Goal: Task Accomplishment & Management: Use online tool/utility

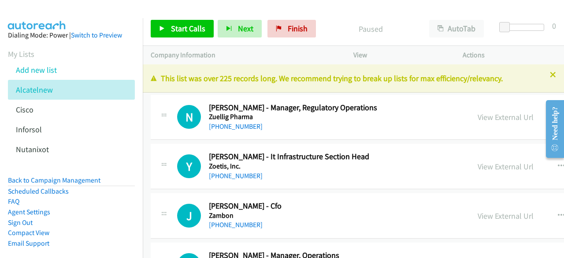
click at [478, 122] on div "View External Url" at bounding box center [506, 117] width 56 height 12
click at [478, 120] on link "View External Url" at bounding box center [506, 117] width 56 height 10
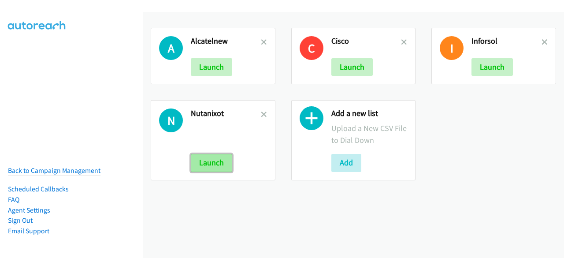
click at [225, 160] on button "Launch" at bounding box center [211, 163] width 41 height 18
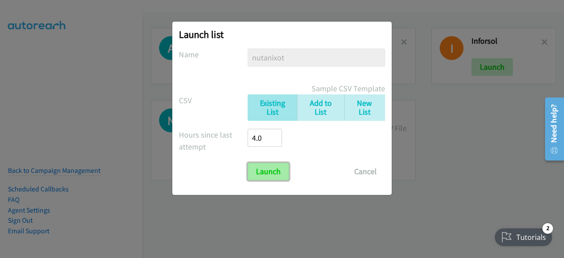
click at [266, 167] on input "Launch" at bounding box center [268, 172] width 41 height 18
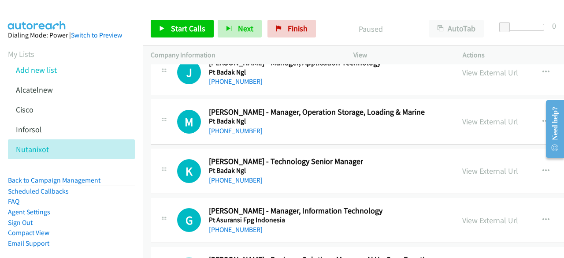
scroll to position [13599, 0]
